Goal: Task Accomplishment & Management: Use online tool/utility

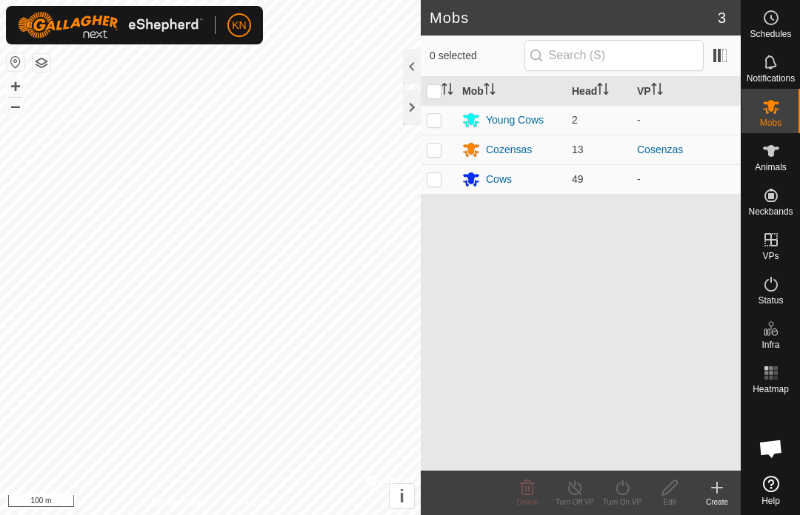
click at [413, 103] on div at bounding box center [412, 108] width 18 height 36
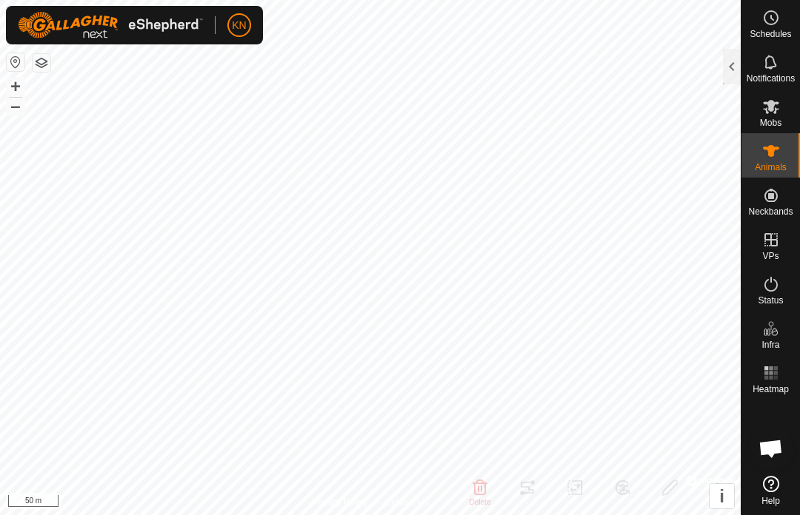
click at [726, 68] on div at bounding box center [732, 67] width 18 height 36
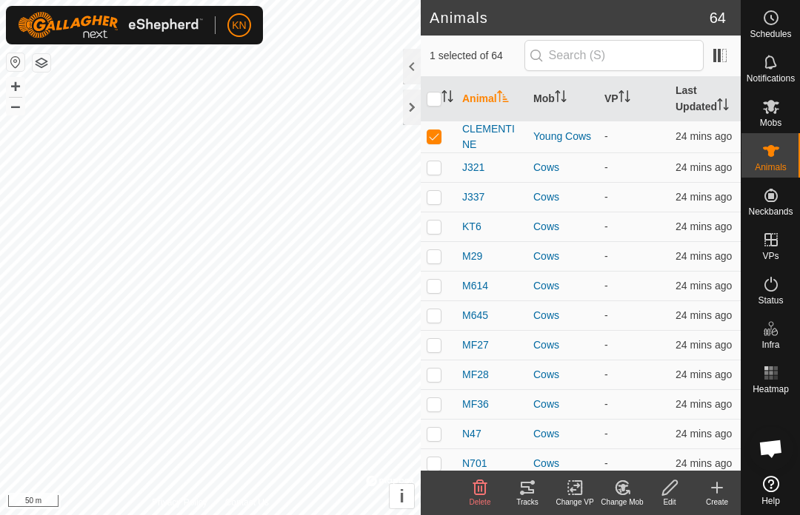
click at [624, 491] on icon at bounding box center [622, 488] width 19 height 18
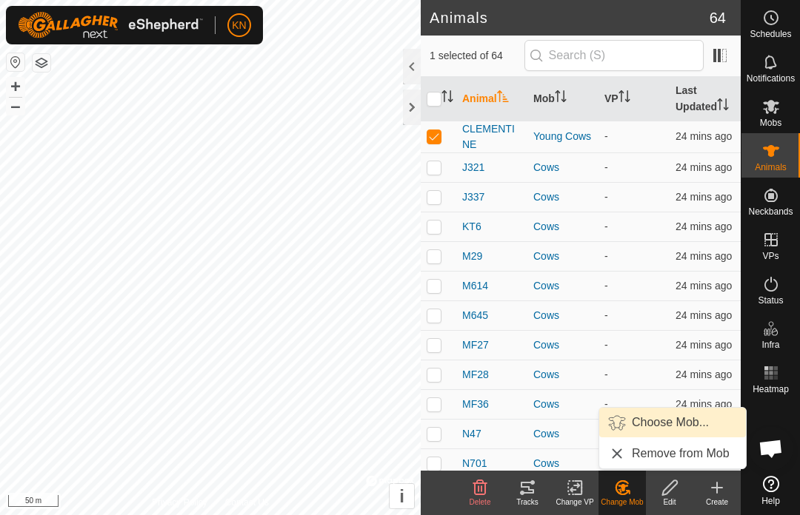
click at [699, 423] on span "Choose Mob..." at bounding box center [670, 423] width 77 height 18
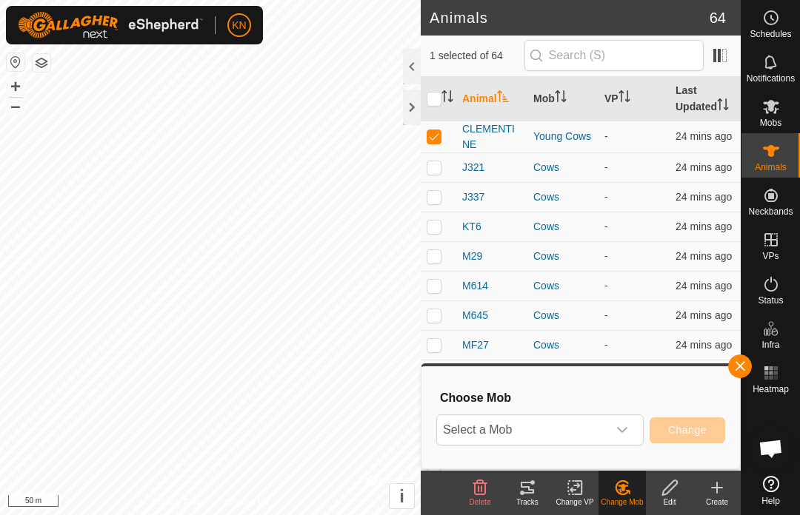
click at [627, 432] on icon "dropdown trigger" at bounding box center [622, 430] width 12 height 12
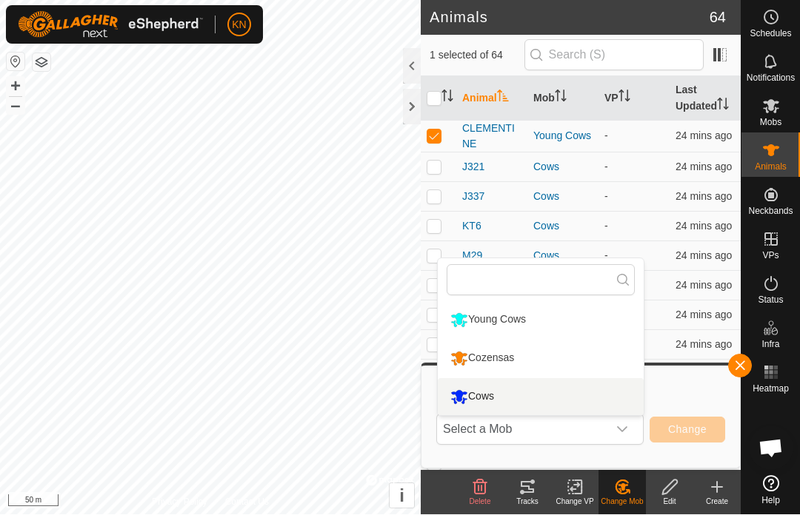
click at [490, 392] on div "Cows" at bounding box center [471, 397] width 51 height 25
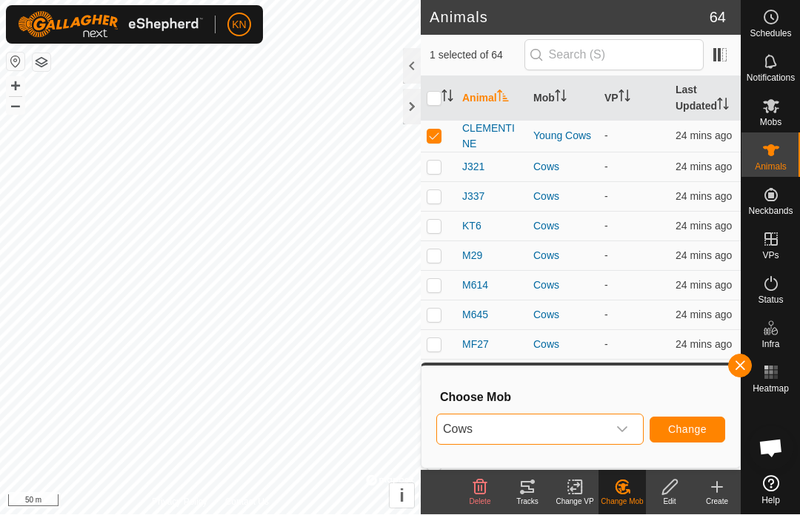
click at [702, 432] on span "Change" at bounding box center [687, 430] width 38 height 12
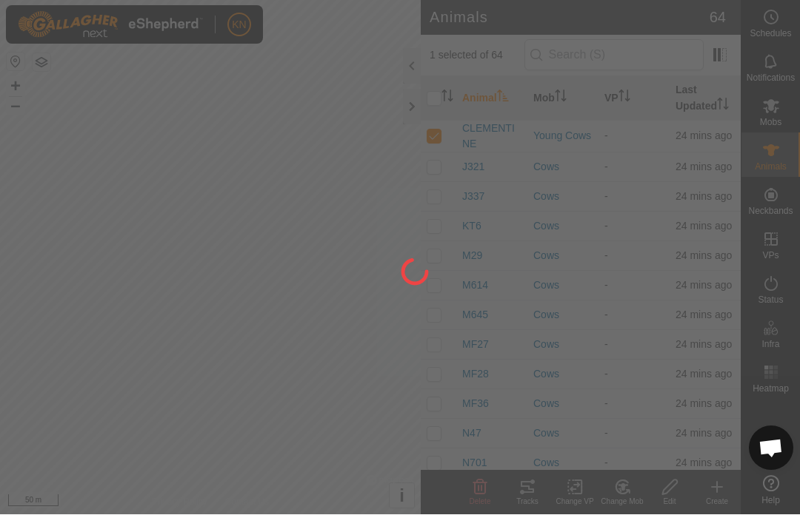
checkbox input "false"
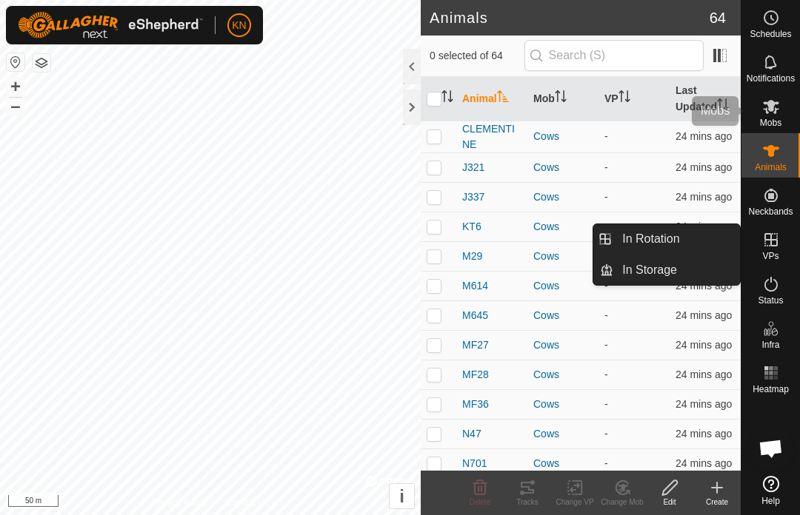
click at [767, 124] on span "Mobs" at bounding box center [770, 122] width 21 height 9
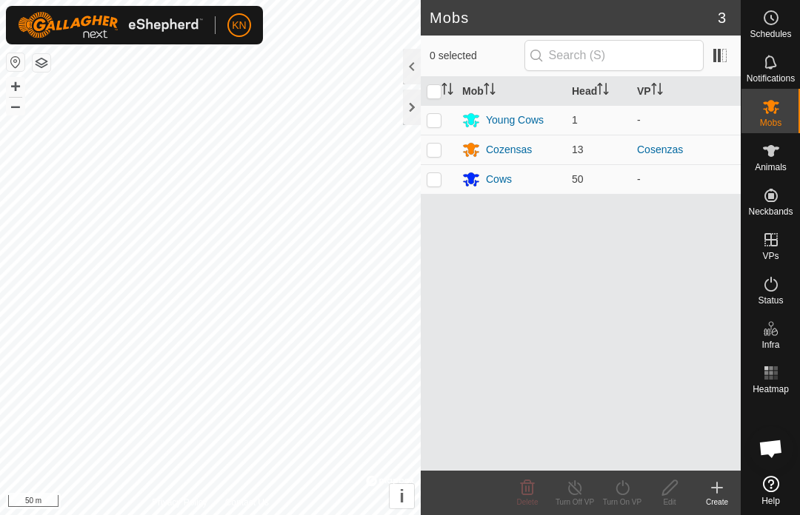
click at [443, 184] on td at bounding box center [439, 179] width 36 height 30
checkbox input "true"
click at [629, 492] on icon at bounding box center [622, 488] width 19 height 18
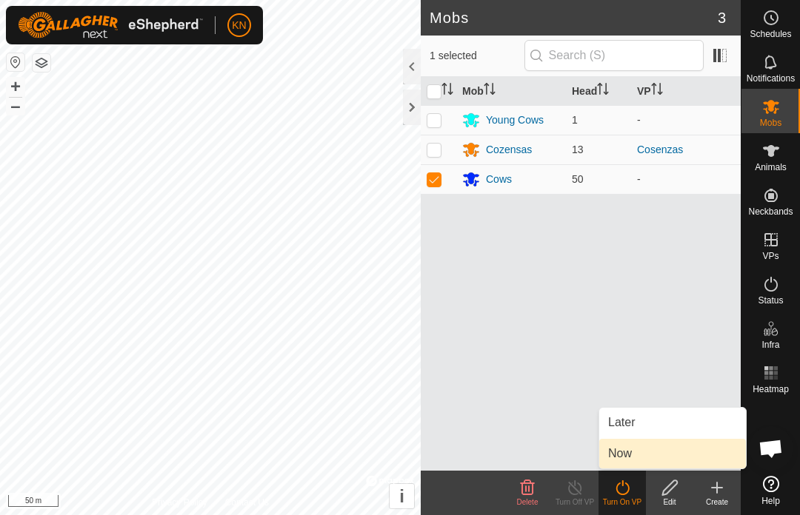
click at [633, 455] on link "Now" at bounding box center [672, 454] width 147 height 30
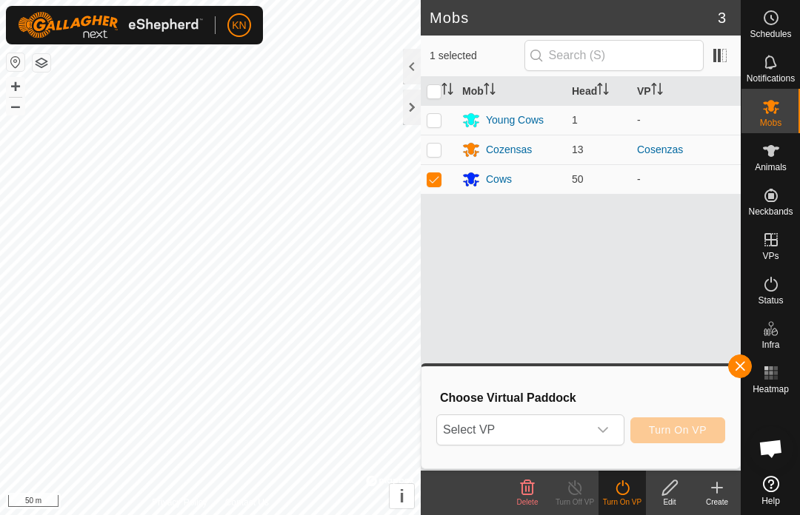
click at [608, 433] on icon "dropdown trigger" at bounding box center [603, 430] width 12 height 12
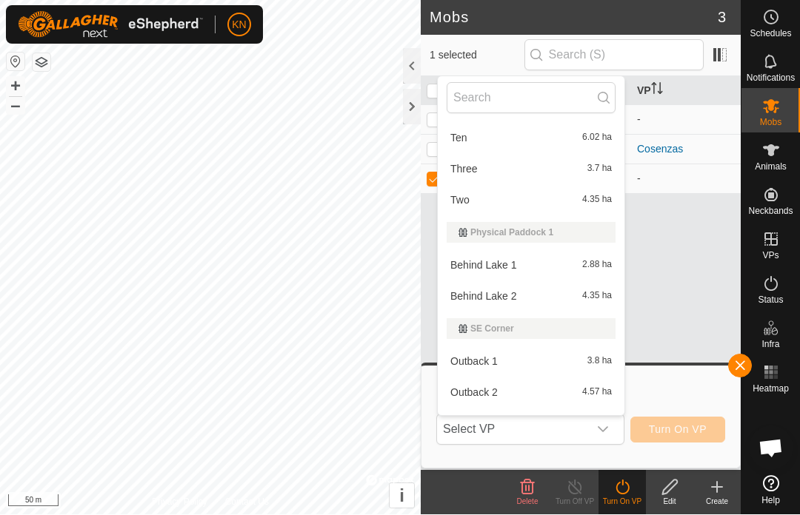
scroll to position [789, 0]
click at [506, 272] on div "Behind Lake 1 2.88 ha" at bounding box center [530, 265] width 169 height 18
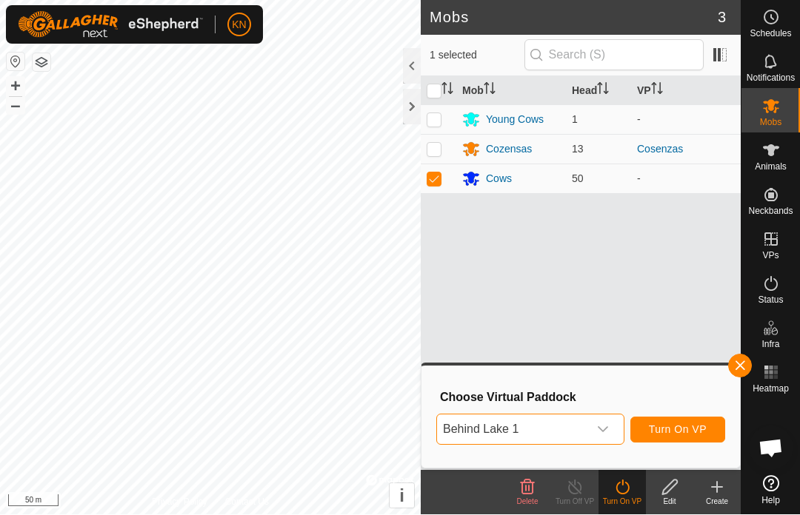
click at [684, 426] on span "Turn On VP" at bounding box center [678, 430] width 58 height 12
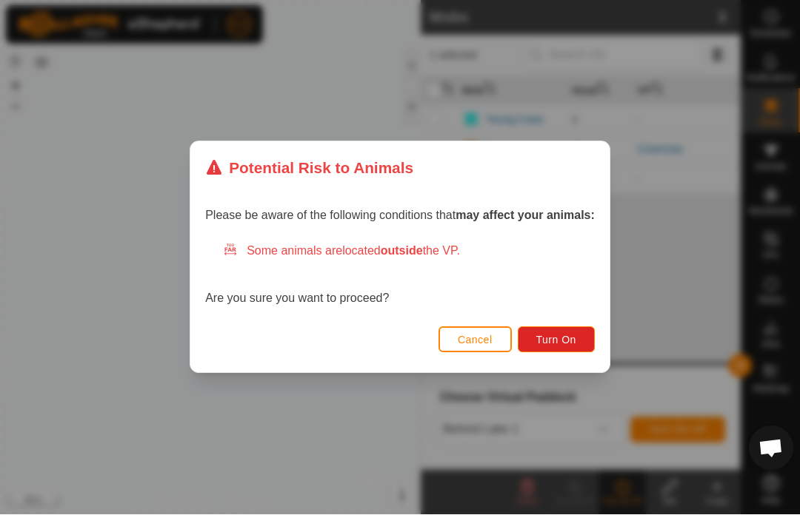
click at [566, 338] on span "Turn On" at bounding box center [556, 341] width 40 height 12
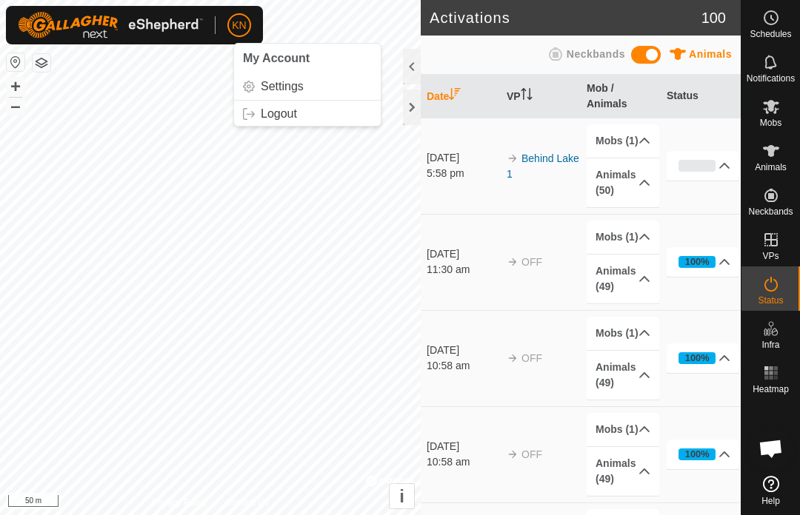
click at [318, 118] on link "Logout" at bounding box center [307, 114] width 147 height 24
